Goal: Information Seeking & Learning: Check status

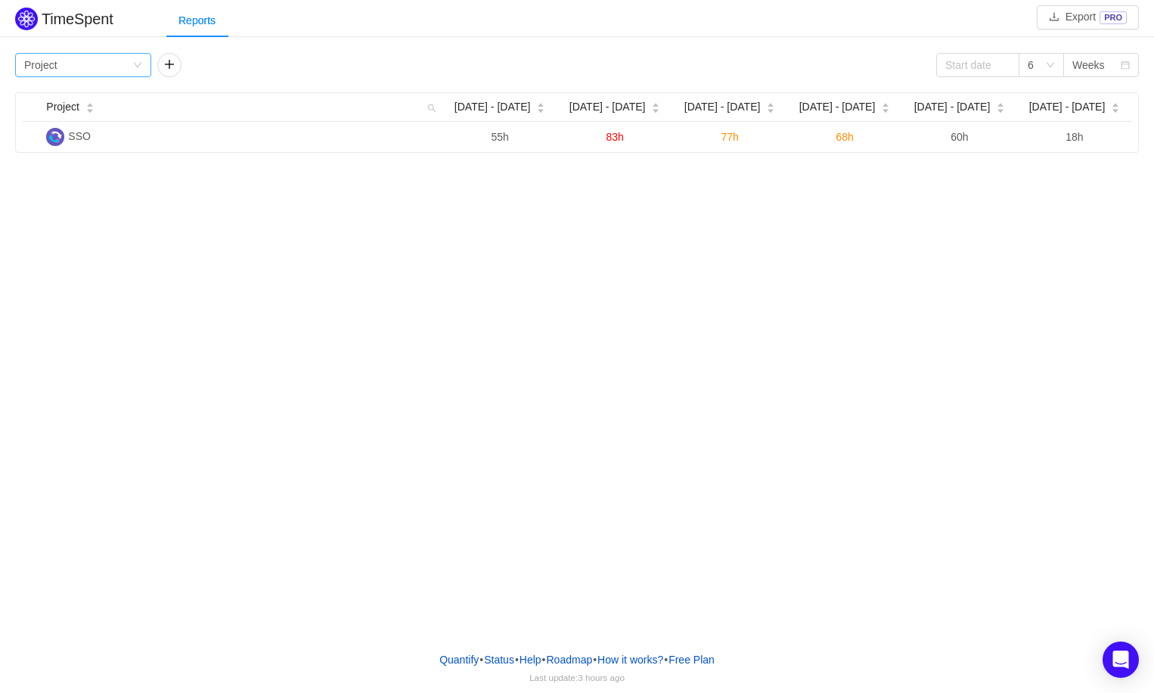
click at [123, 67] on div "Group by Project" at bounding box center [78, 65] width 108 height 23
click at [228, 193] on div "TimeSpent Export PRO Reports Group by Project 6 Weeks Project [DATE] [DATE] - […" at bounding box center [577, 319] width 1154 height 639
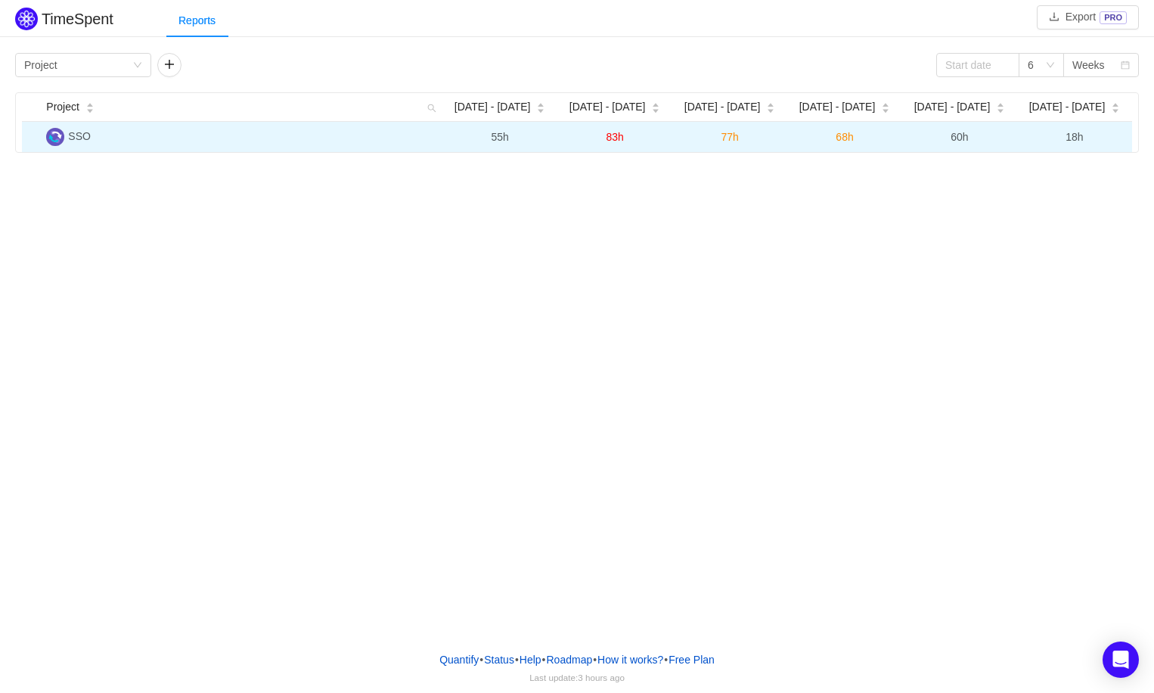
click at [84, 135] on span "SSO" at bounding box center [79, 136] width 23 height 12
click at [1076, 136] on span "18h" at bounding box center [1074, 137] width 17 height 12
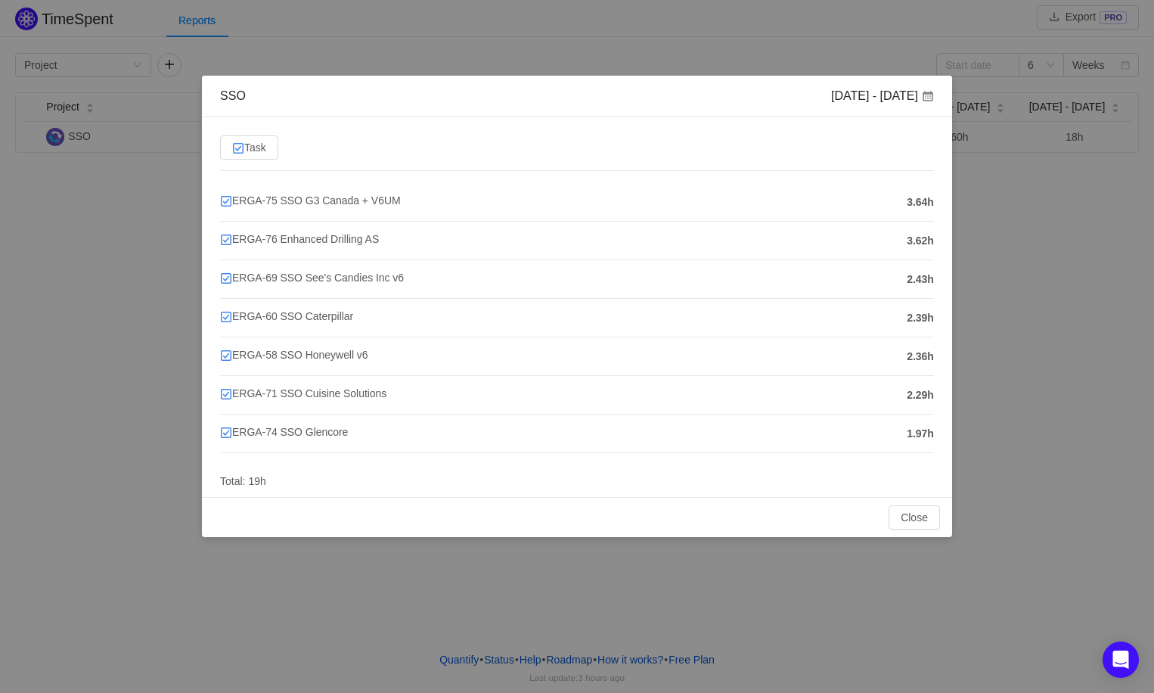
click at [994, 228] on div "SSO [DATE] - [DATE] Task ERGA-75 SSO G3 Canada + V6UM 3.64h ERGA-76 Enhanced Dr…" at bounding box center [577, 346] width 1154 height 693
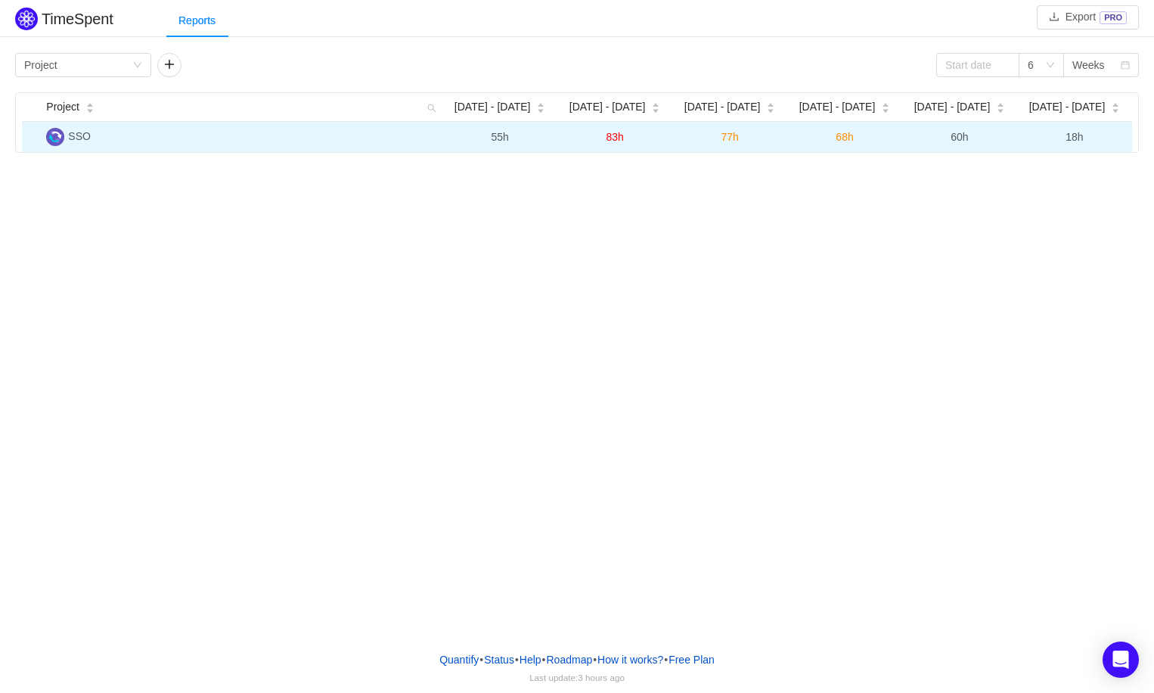
click at [955, 138] on span "60h" at bounding box center [959, 137] width 17 height 12
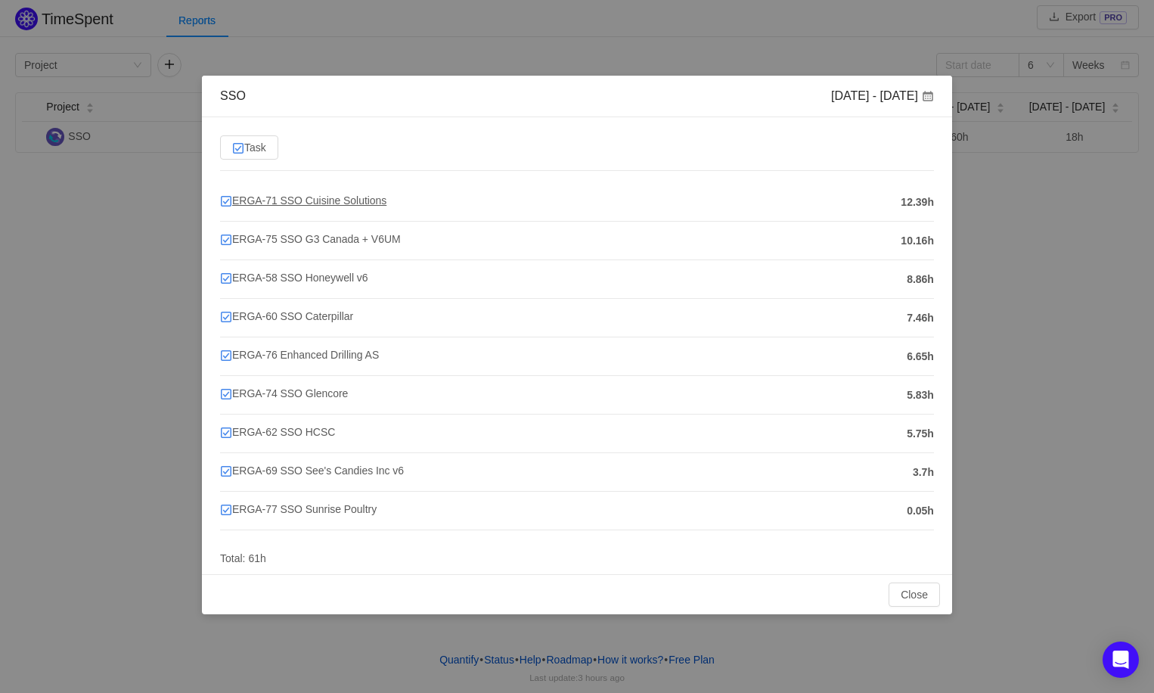
click at [320, 200] on span "ERGA-71 SSO Cuisine Solutions" at bounding box center [303, 200] width 166 height 12
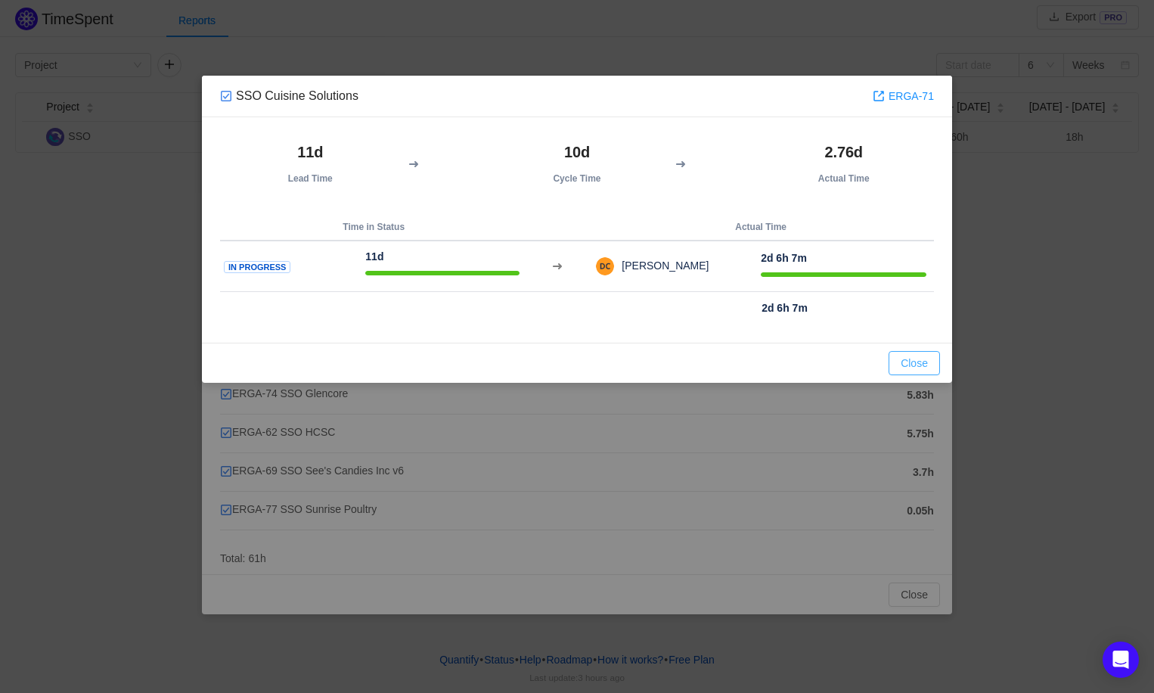
click at [924, 362] on button "Close" at bounding box center [914, 363] width 51 height 24
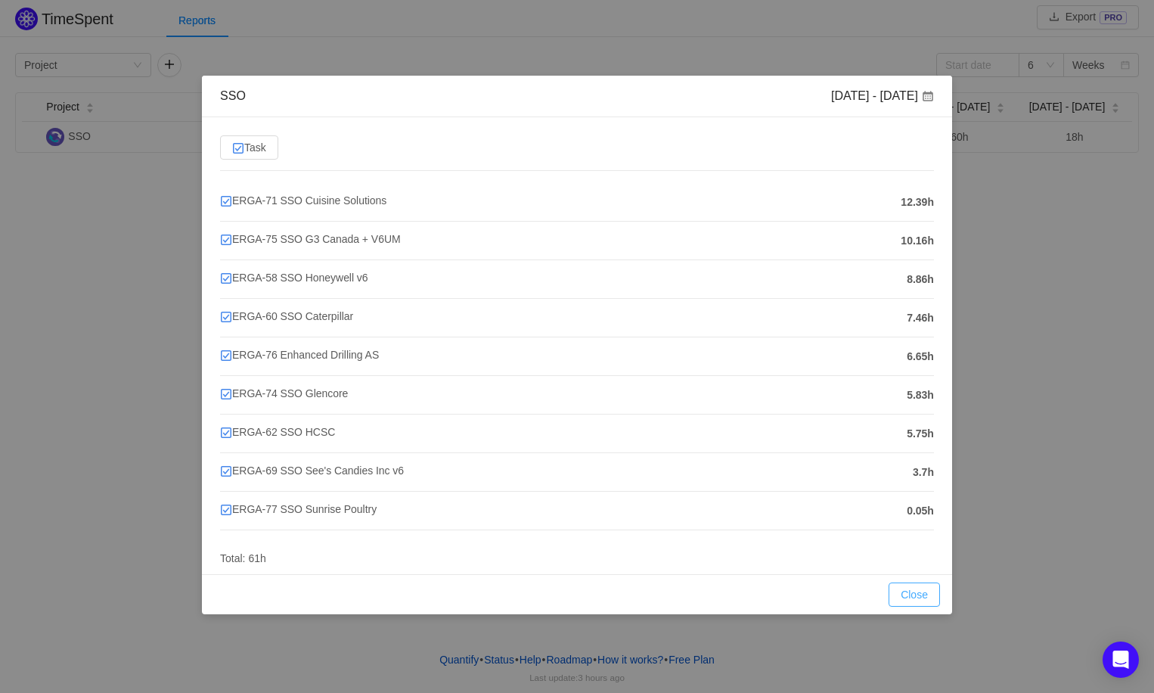
click at [919, 585] on button "Close" at bounding box center [914, 594] width 51 height 24
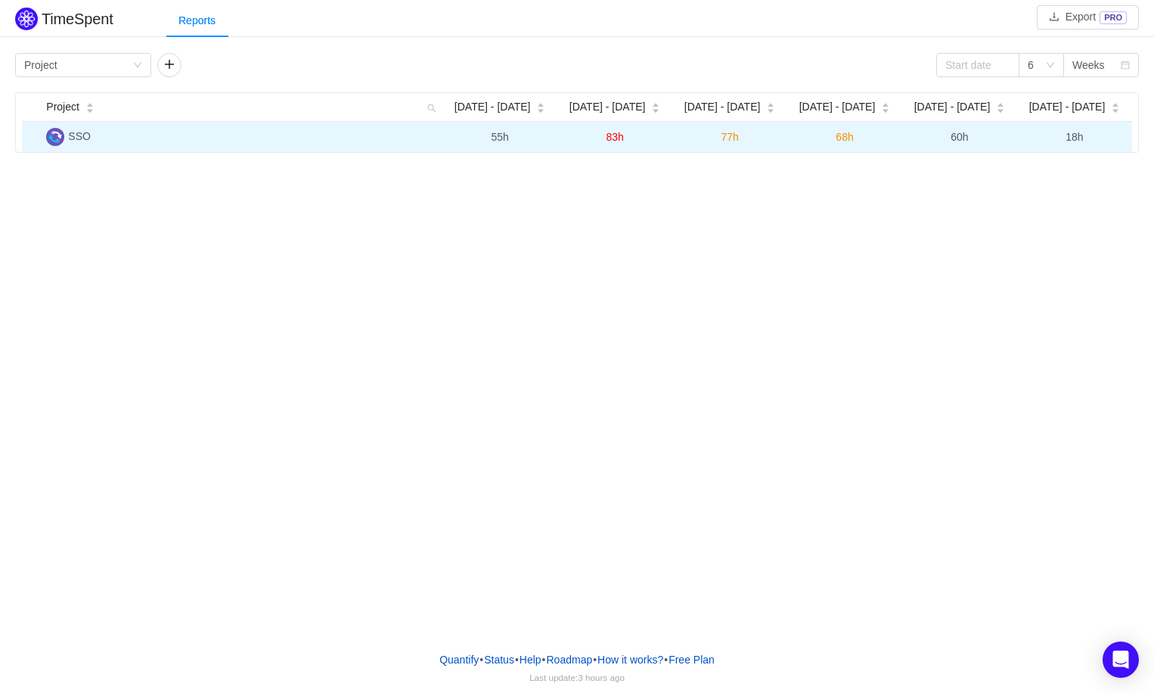
click at [1076, 141] on span "18h" at bounding box center [1074, 137] width 17 height 12
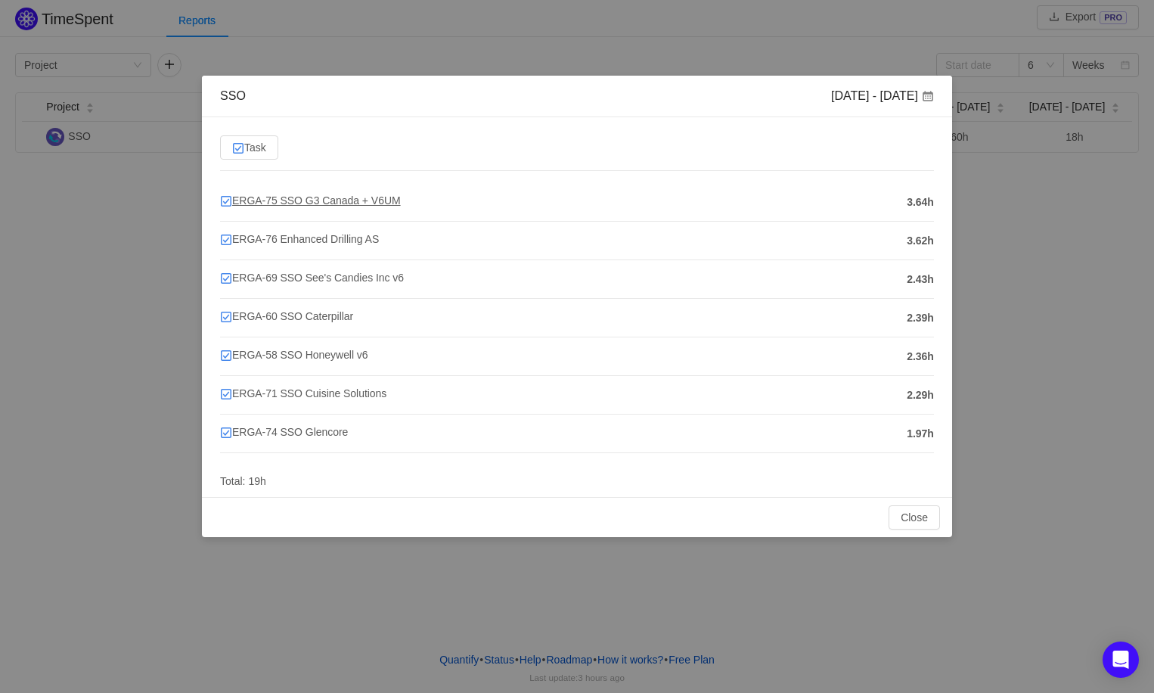
click at [377, 203] on span "ERGA-75 SSO G3 Canada + V6UM" at bounding box center [310, 200] width 181 height 12
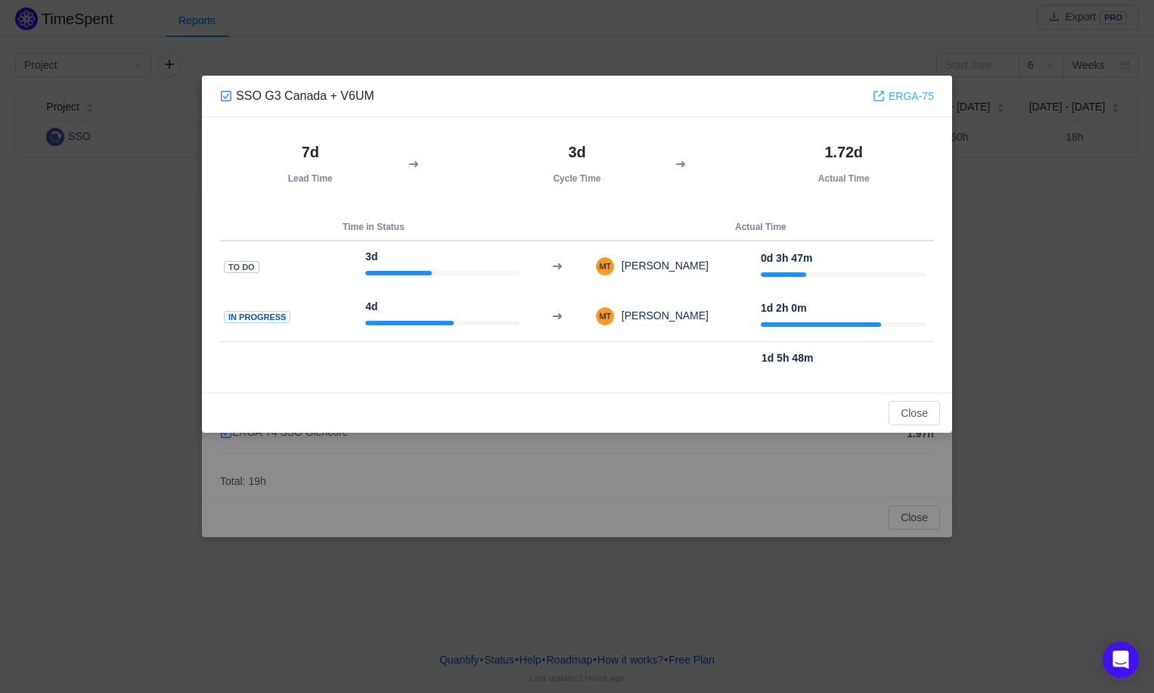
click at [909, 93] on link "ERGA-75" at bounding box center [903, 96] width 61 height 17
click at [908, 408] on button "Close" at bounding box center [914, 413] width 51 height 24
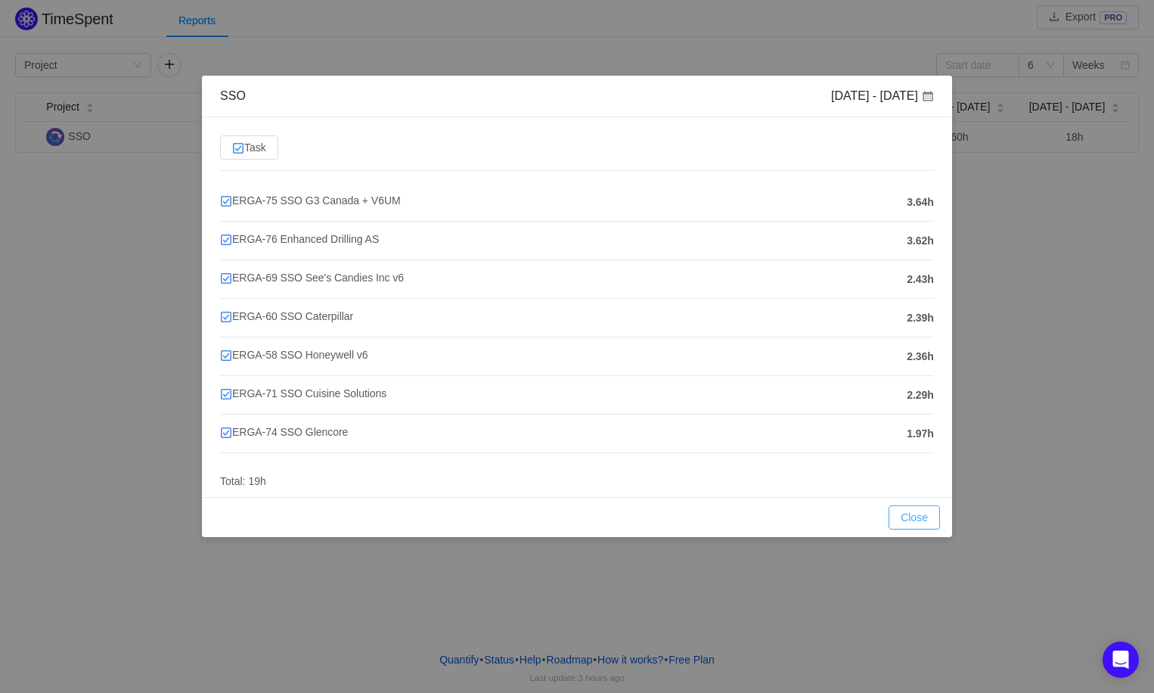
click at [921, 519] on button "Close" at bounding box center [914, 517] width 51 height 24
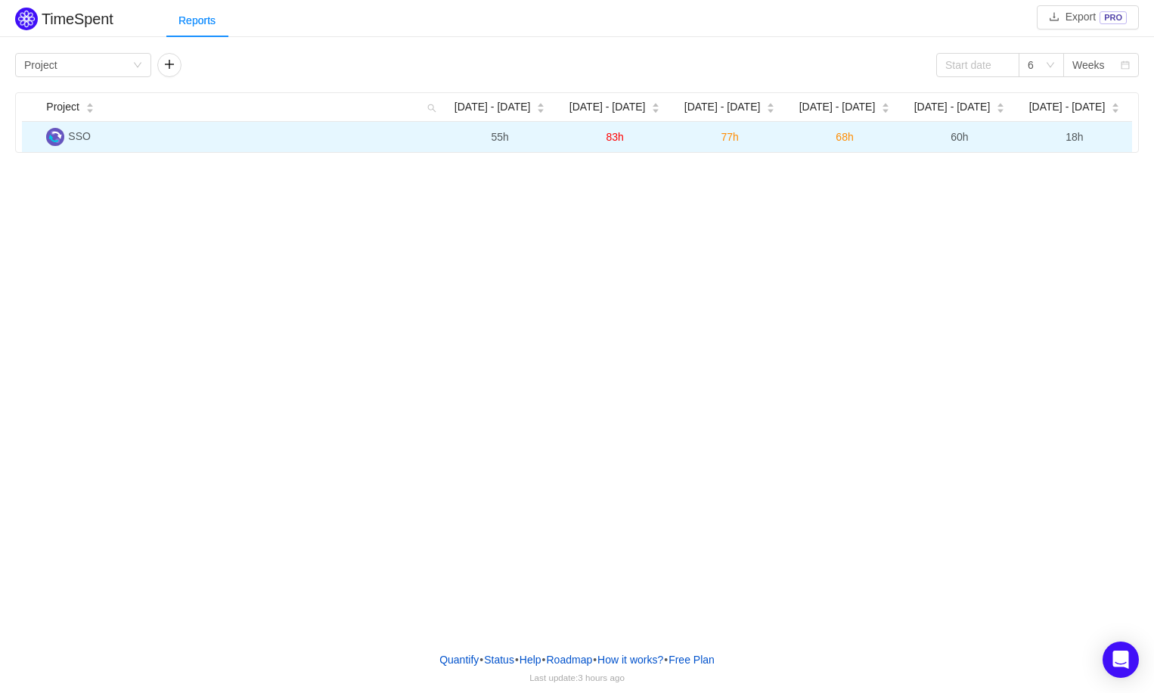
click at [1074, 136] on span "18h" at bounding box center [1074, 137] width 17 height 12
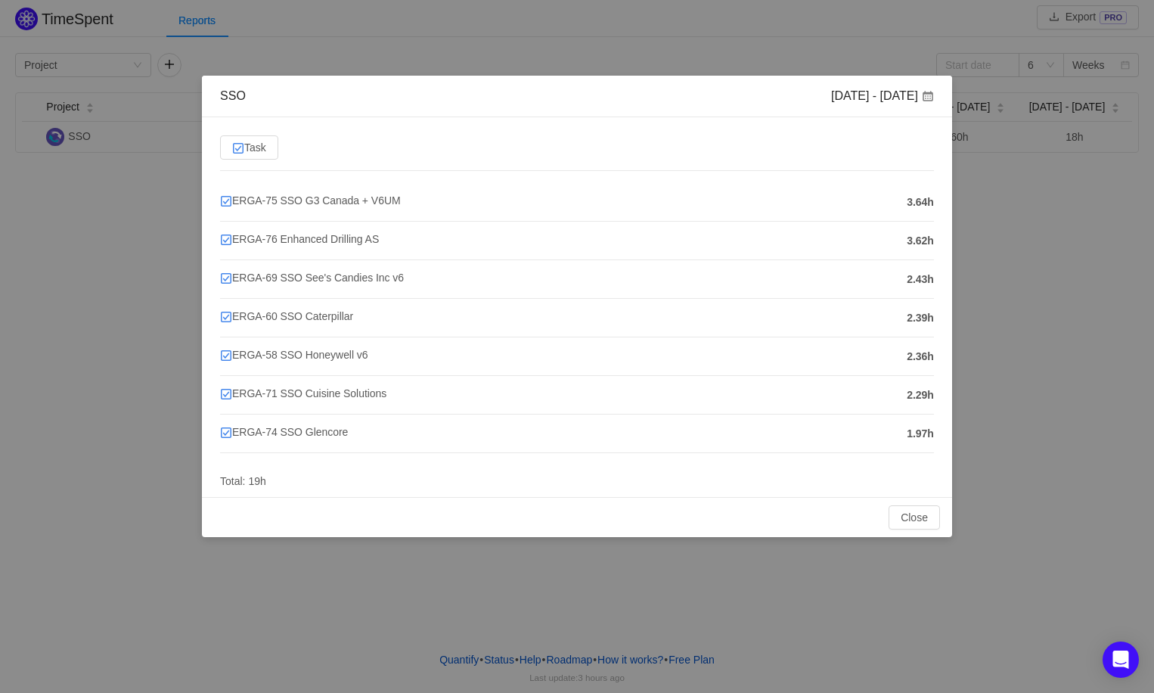
click at [1014, 349] on div "SSO [DATE] - [DATE] Task ERGA-75 SSO G3 Canada + V6UM 3.64h ERGA-76 Enhanced Dr…" at bounding box center [577, 346] width 1154 height 693
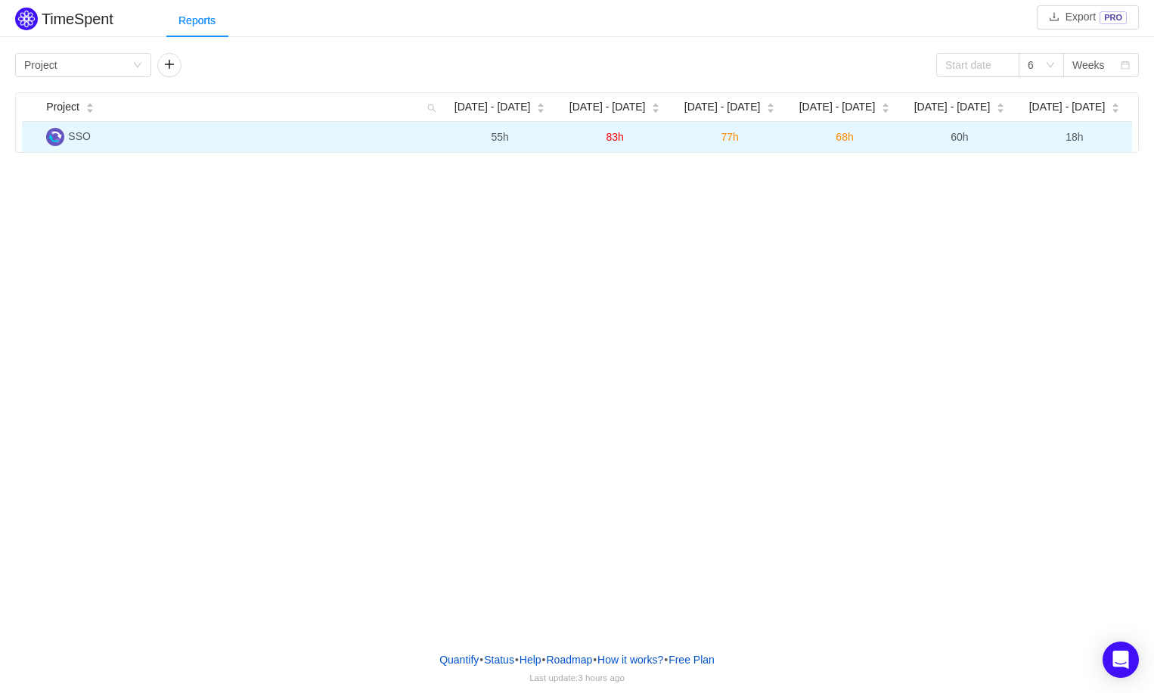
click at [1080, 138] on span "18h" at bounding box center [1074, 137] width 17 height 12
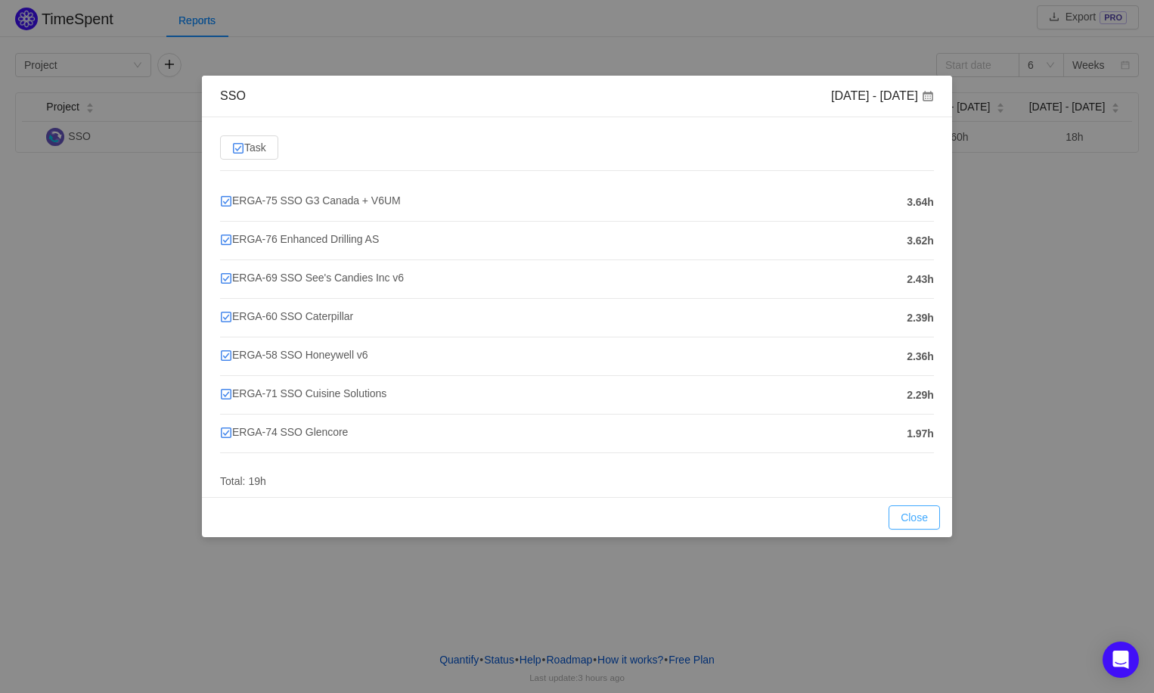
click at [914, 518] on button "Close" at bounding box center [914, 517] width 51 height 24
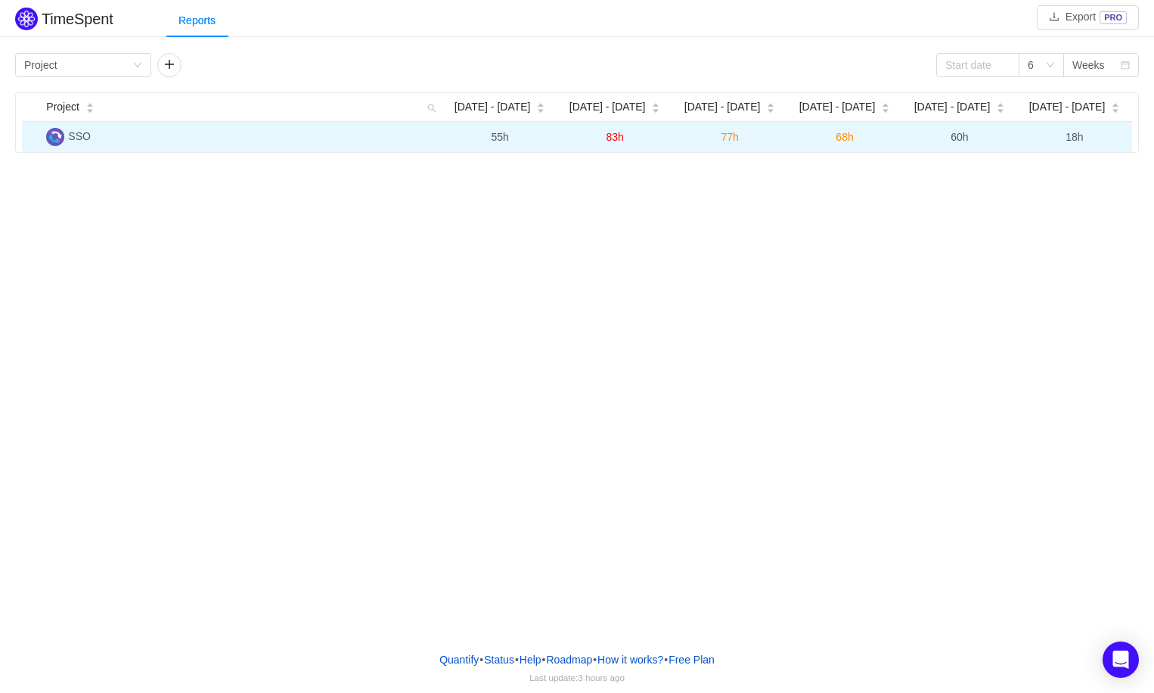
click at [1078, 138] on span "18h" at bounding box center [1074, 137] width 17 height 12
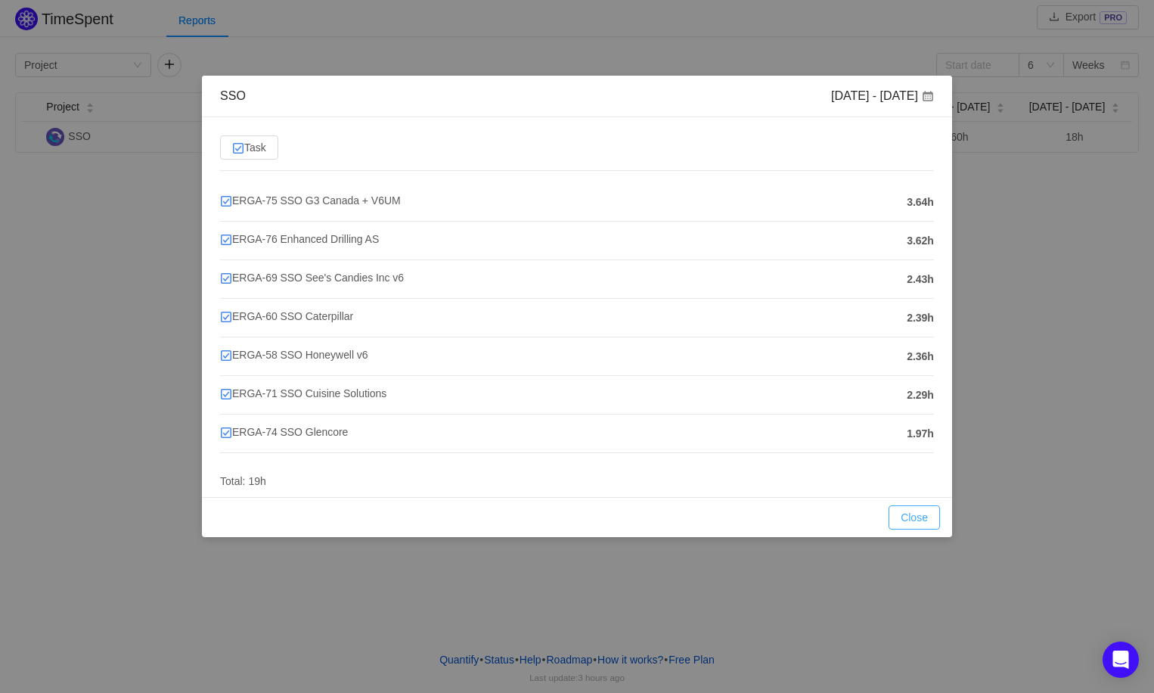
click at [908, 512] on button "Close" at bounding box center [914, 517] width 51 height 24
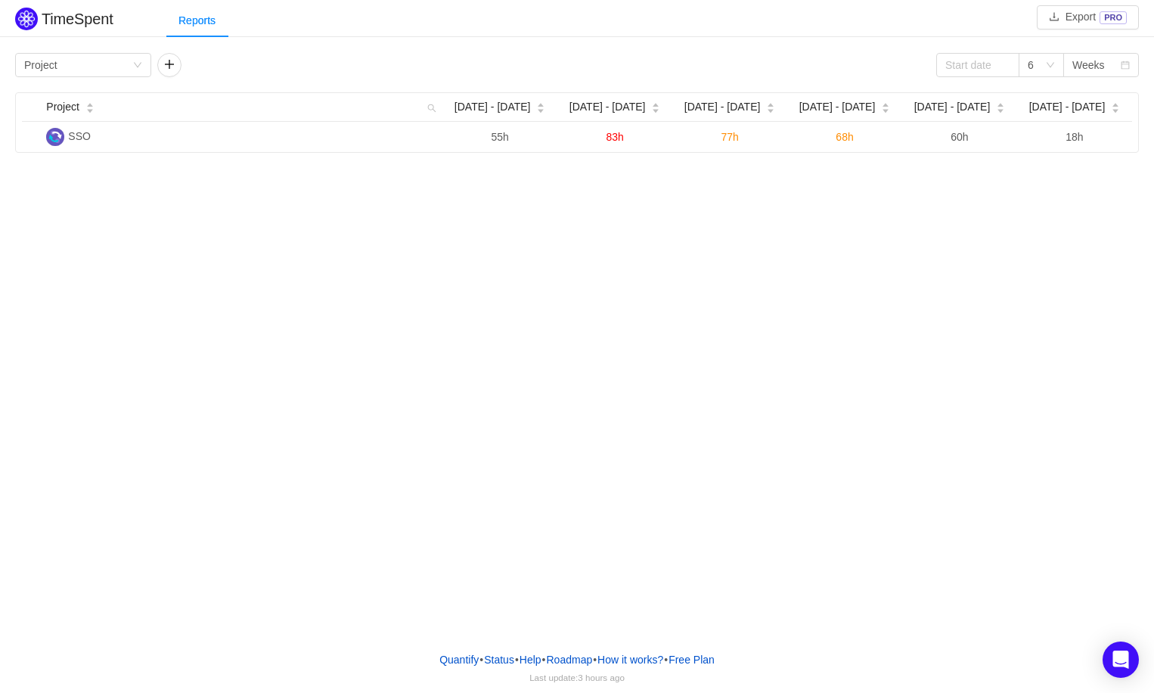
click at [172, 36] on div at bounding box center [197, 37] width 62 height 2
click at [183, 32] on div "Reports" at bounding box center [196, 21] width 61 height 34
